Goal: Information Seeking & Learning: Learn about a topic

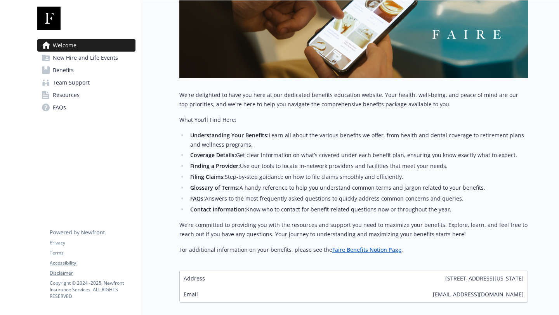
scroll to position [165, 0]
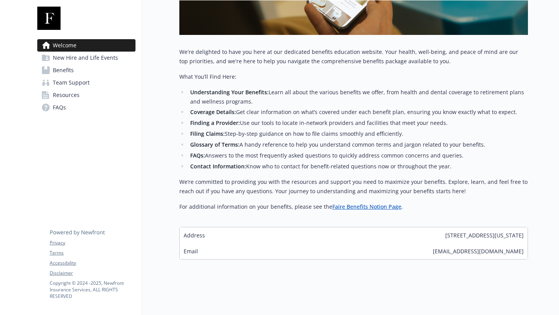
click at [118, 59] on link "New Hire and Life Events" at bounding box center [86, 58] width 98 height 12
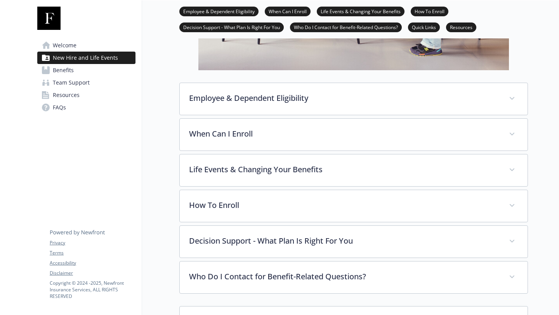
scroll to position [493, 0]
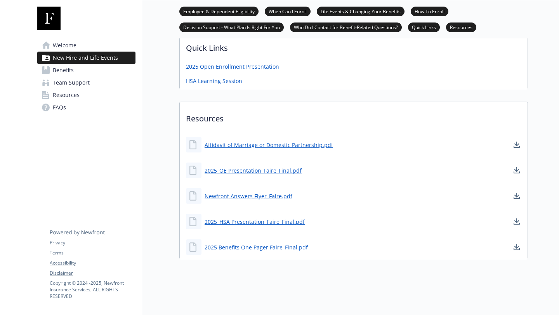
click at [92, 70] on link "Benefits" at bounding box center [86, 70] width 98 height 12
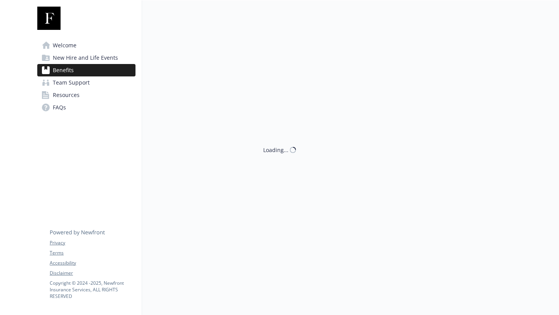
scroll to position [493, 0]
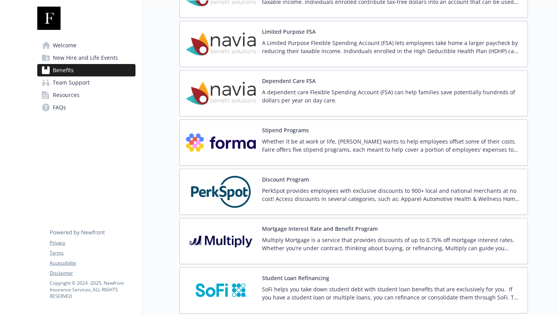
click at [299, 238] on p "Multiply Mortgage is a service that provides discounts of up to 0.75% off mortg…" at bounding box center [391, 244] width 259 height 16
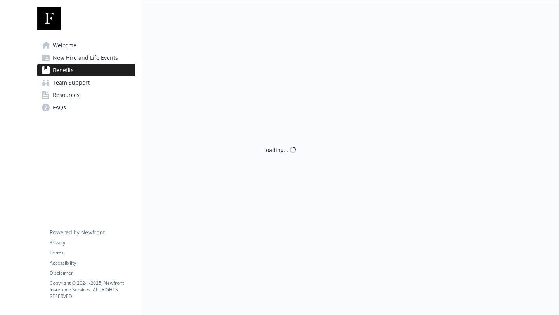
scroll to position [974, 0]
